Goal: Task Accomplishment & Management: Use online tool/utility

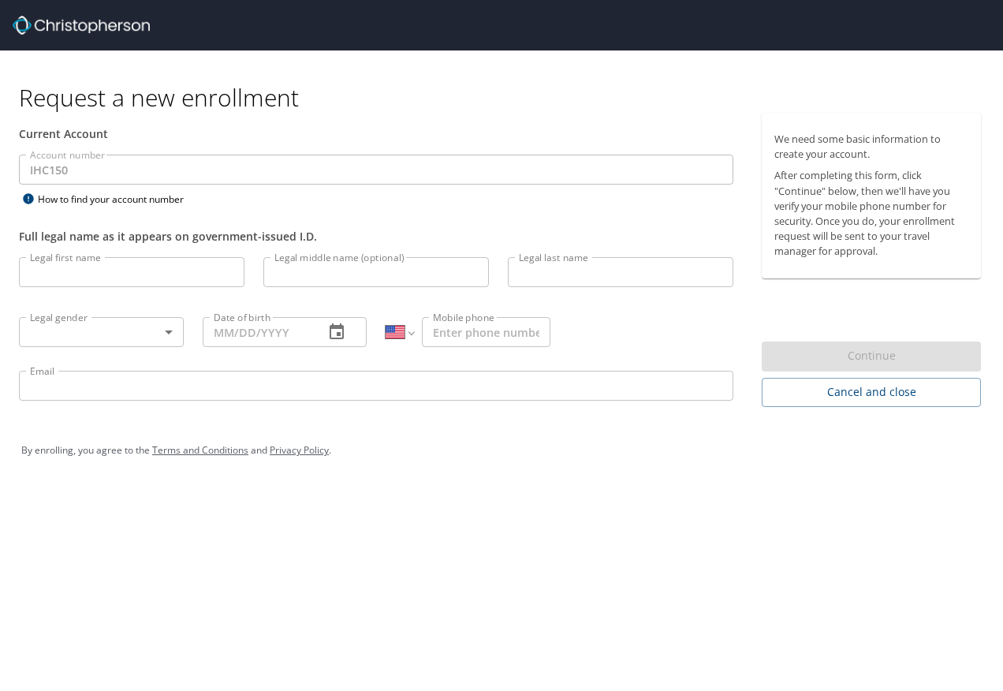
select select "US"
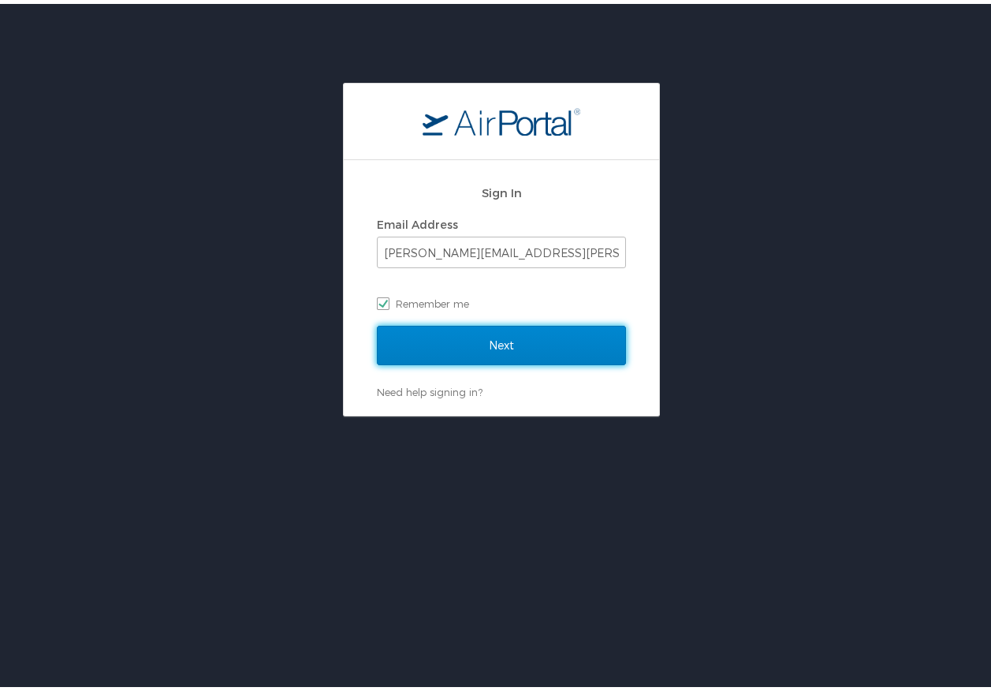
click at [449, 345] on input "Next" at bounding box center [501, 341] width 249 height 39
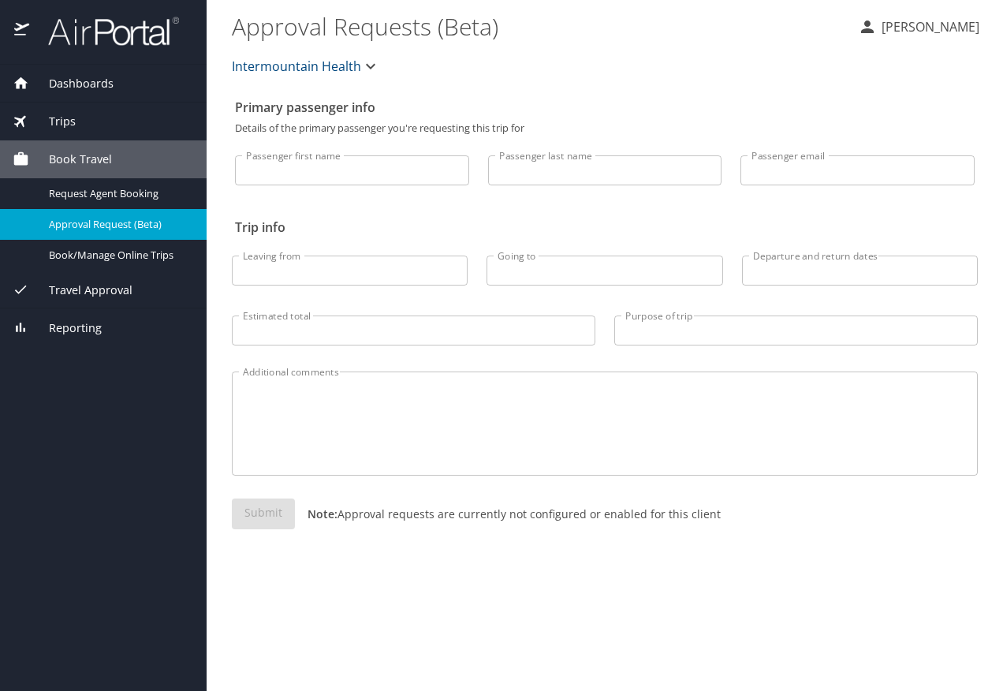
click at [71, 84] on span "Dashboards" at bounding box center [71, 83] width 84 height 17
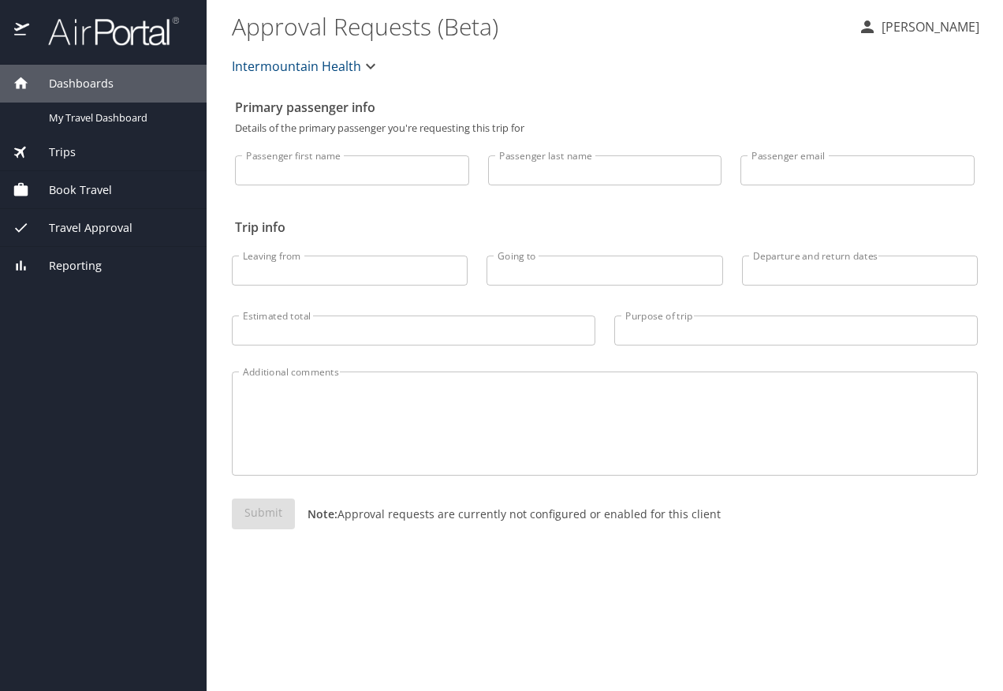
click at [69, 189] on span "Book Travel" at bounding box center [70, 189] width 83 height 17
